Goal: Transaction & Acquisition: Obtain resource

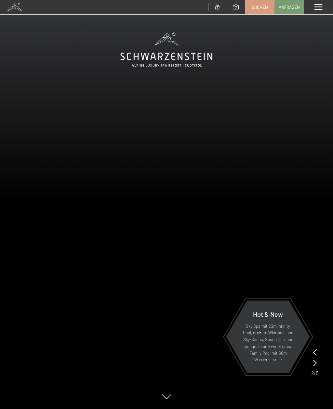
click at [315, 8] on span at bounding box center [318, 7] width 8 height 6
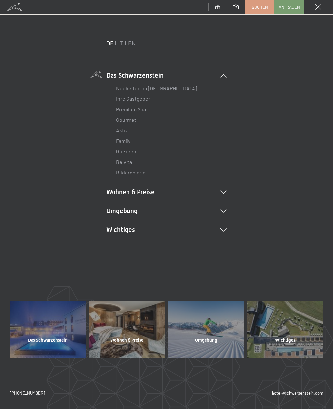
click at [122, 43] on link "IT" at bounding box center [120, 42] width 5 height 7
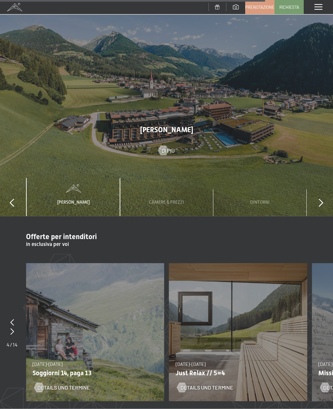
scroll to position [2158, 0]
click at [172, 199] on span "Camere & Prezzi" at bounding box center [166, 201] width 35 height 5
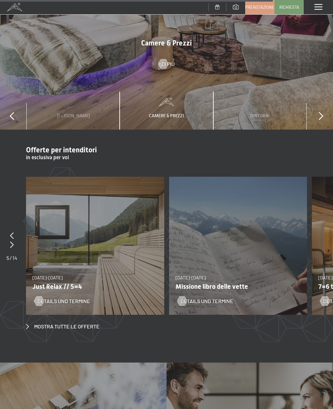
scroll to position [2237, 0]
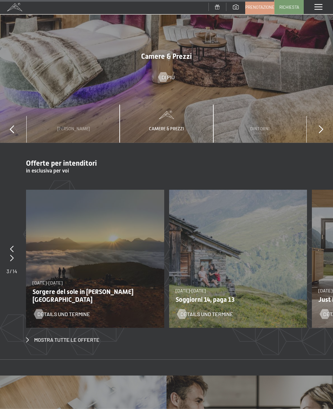
click at [10, 245] on div at bounding box center [11, 249] width 11 height 9
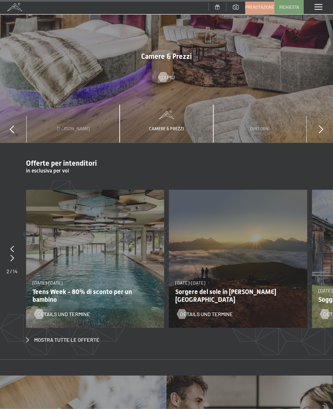
scroll to position [2231, 0]
click at [10, 244] on div at bounding box center [11, 248] width 11 height 9
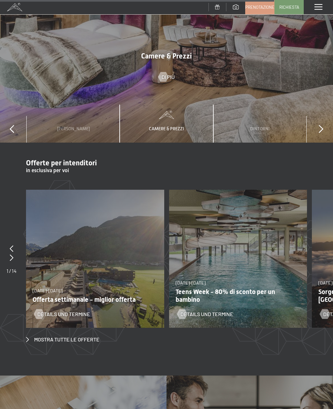
click at [9, 244] on div at bounding box center [11, 248] width 10 height 9
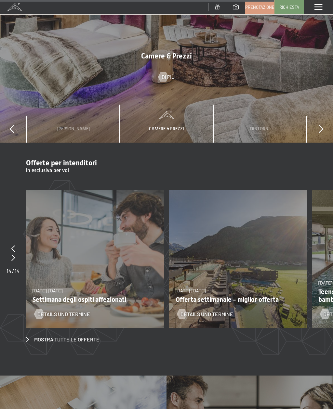
click at [10, 244] on div at bounding box center [12, 248] width 13 height 9
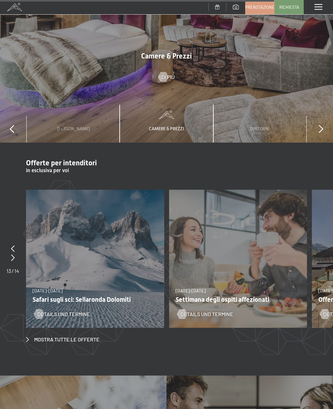
click at [12, 245] on icon at bounding box center [13, 248] width 4 height 6
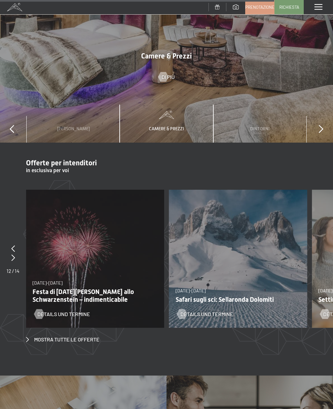
click at [10, 244] on div at bounding box center [12, 248] width 13 height 9
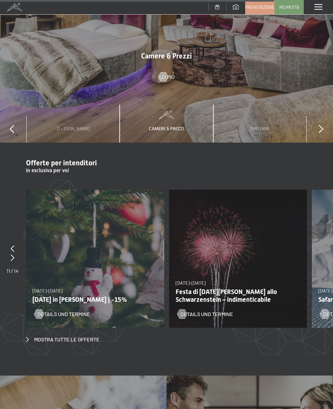
click at [9, 244] on div at bounding box center [12, 248] width 12 height 9
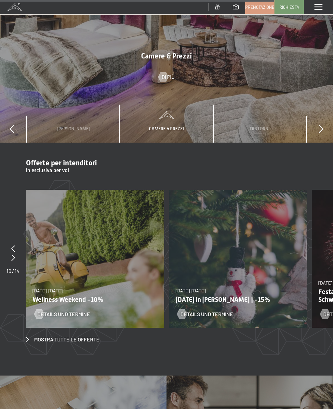
click at [11, 244] on div at bounding box center [12, 248] width 13 height 9
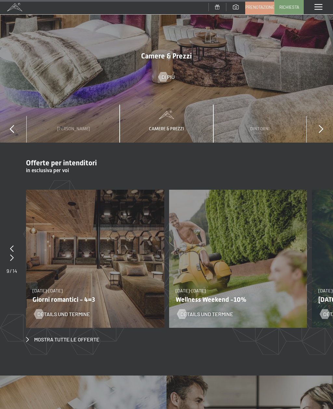
click at [11, 245] on icon at bounding box center [12, 248] width 4 height 6
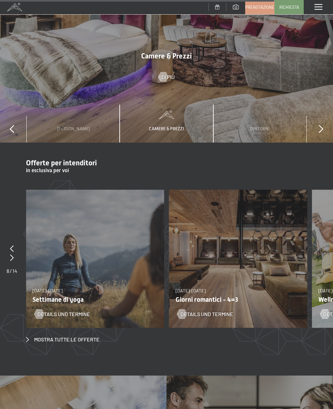
click at [8, 244] on div at bounding box center [11, 248] width 11 height 9
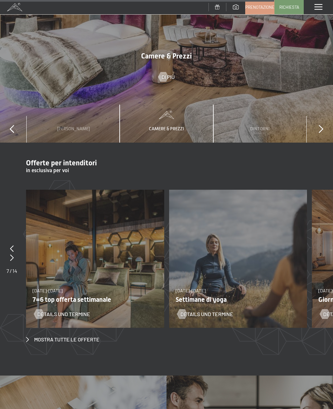
click at [10, 219] on section "Offerte per intenditori in esclusiva per voi slide 9 to 10 of 14 [DATE]-[DATE] …" at bounding box center [166, 251] width 333 height 217
click at [11, 245] on icon at bounding box center [12, 248] width 4 height 6
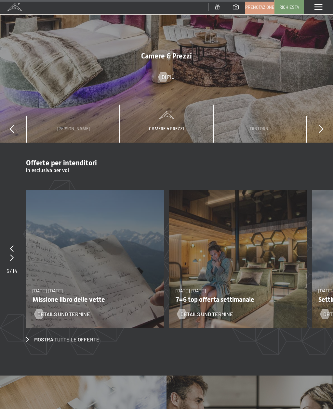
click at [10, 245] on icon at bounding box center [12, 248] width 4 height 6
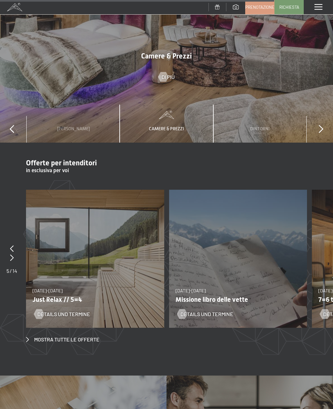
click at [10, 244] on div at bounding box center [11, 248] width 11 height 9
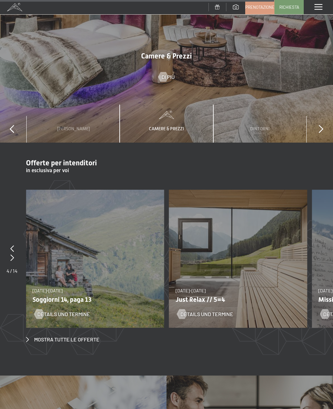
click at [11, 245] on icon at bounding box center [12, 248] width 4 height 6
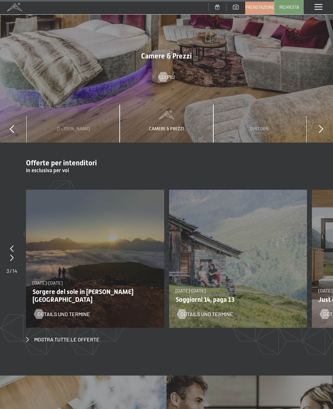
click at [12, 254] on icon at bounding box center [12, 257] width 4 height 6
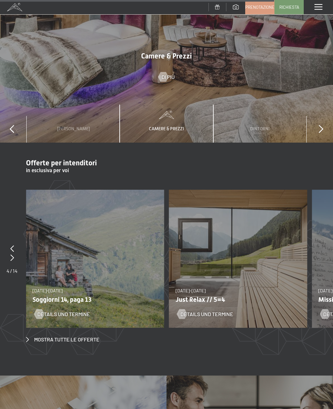
click at [222, 296] on p "Just Relax // 5=4" at bounding box center [235, 300] width 120 height 8
click at [221, 311] on span "Details und Termine" at bounding box center [206, 314] width 53 height 7
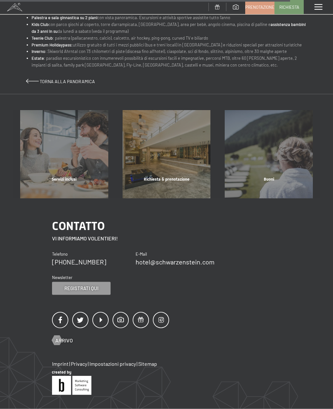
scroll to position [440, 0]
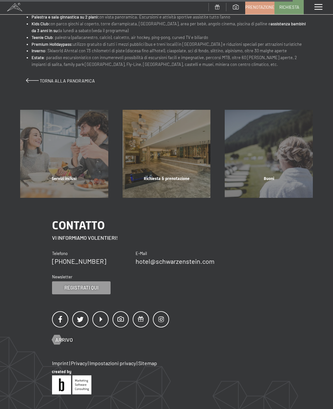
click at [315, 147] on div "Buoni mostra altro" at bounding box center [268, 154] width 102 height 88
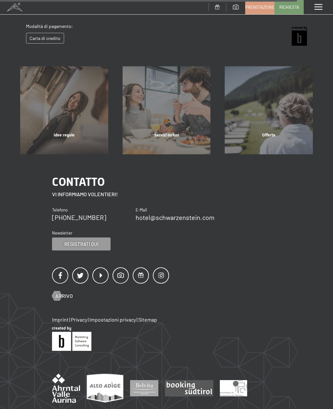
scroll to position [244, 0]
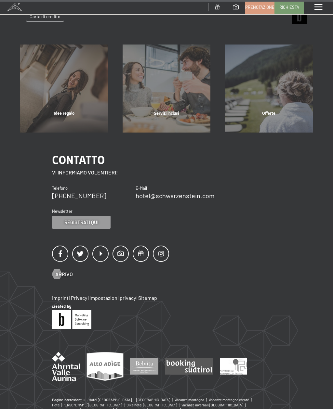
click at [194, 365] on img at bounding box center [189, 366] width 48 height 16
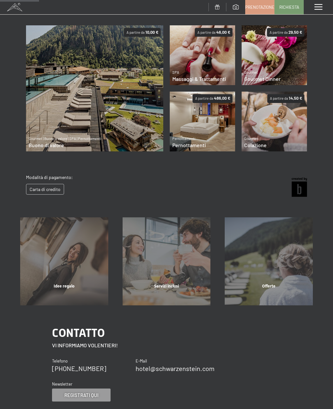
scroll to position [0, 0]
